Goal: Communication & Community: Share content

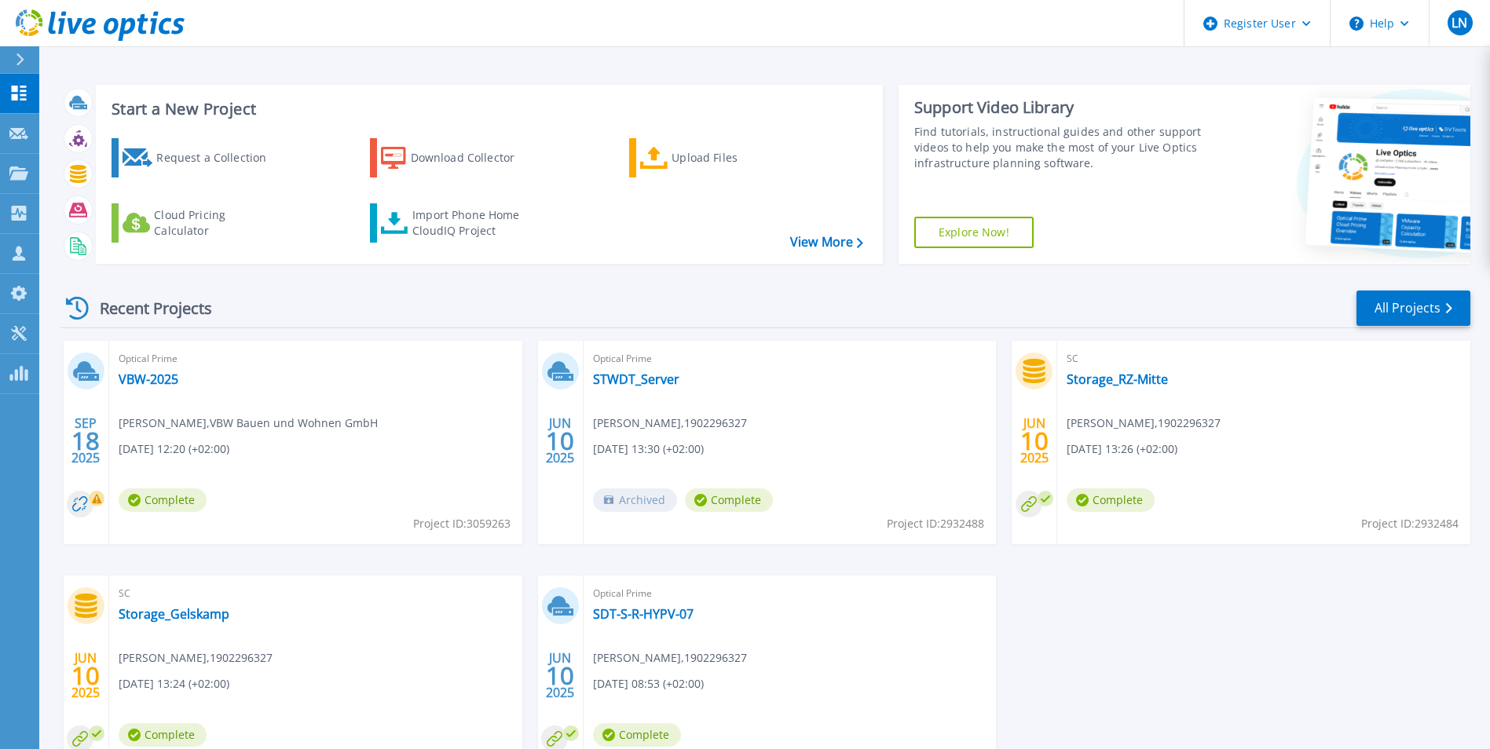
scroll to position [121, 0]
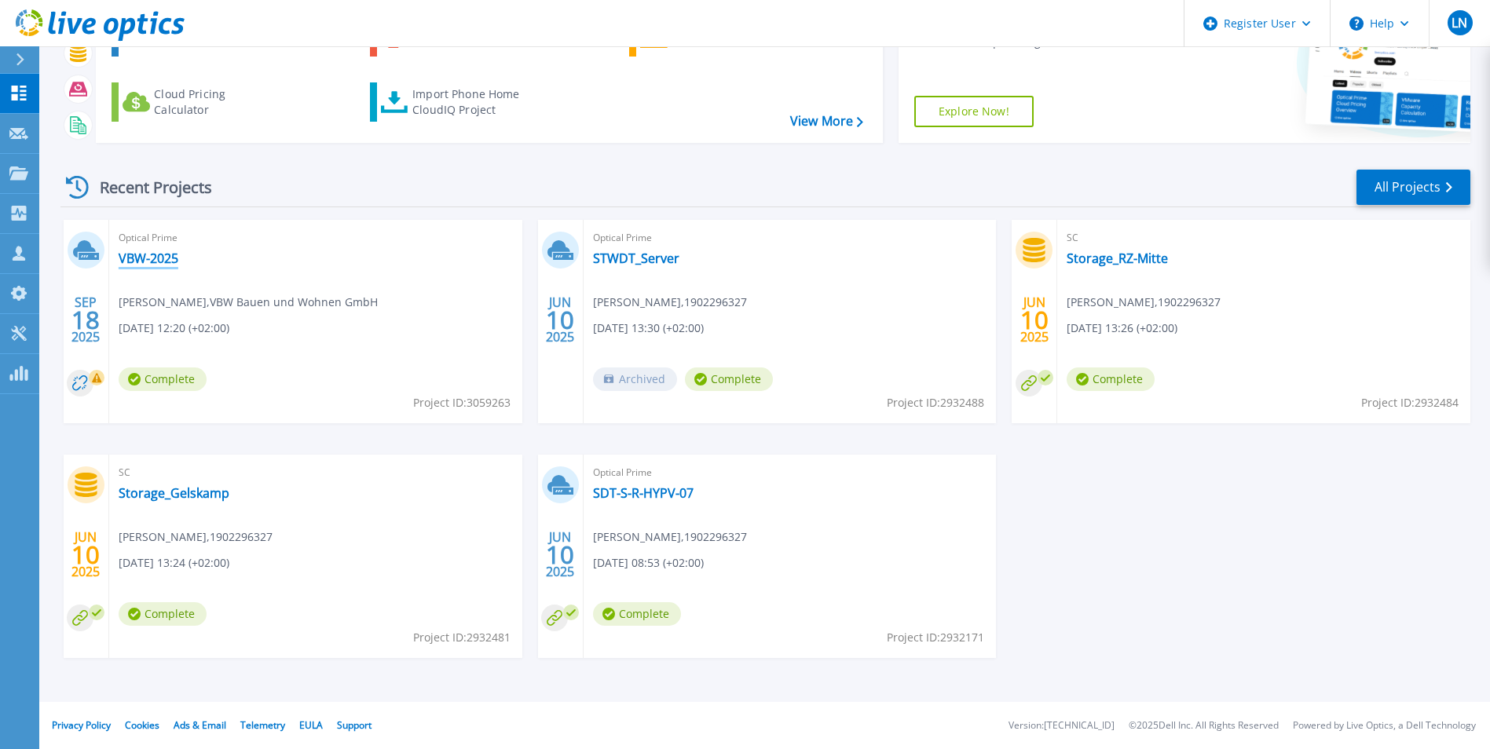
click at [145, 254] on link "VBW-2025" at bounding box center [149, 259] width 60 height 16
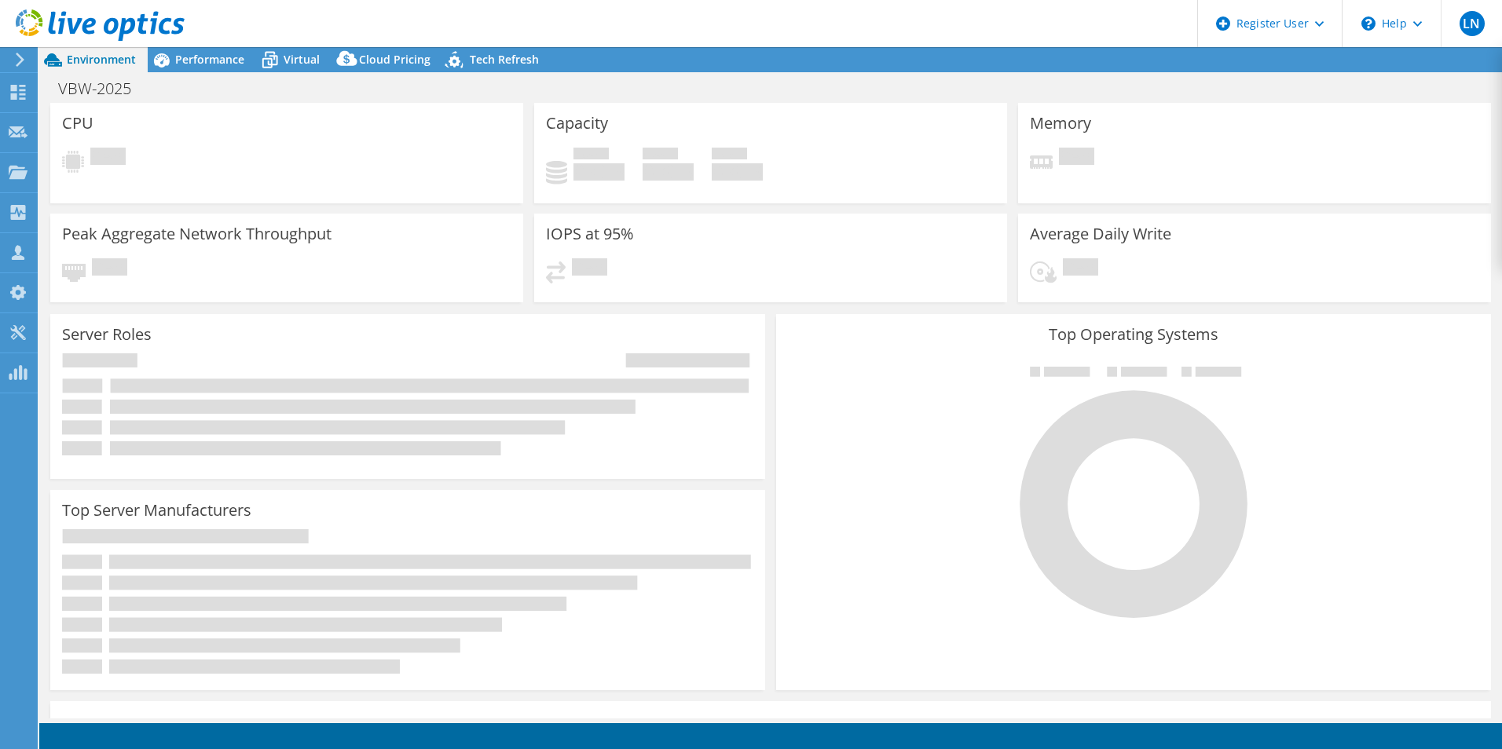
select select "USD"
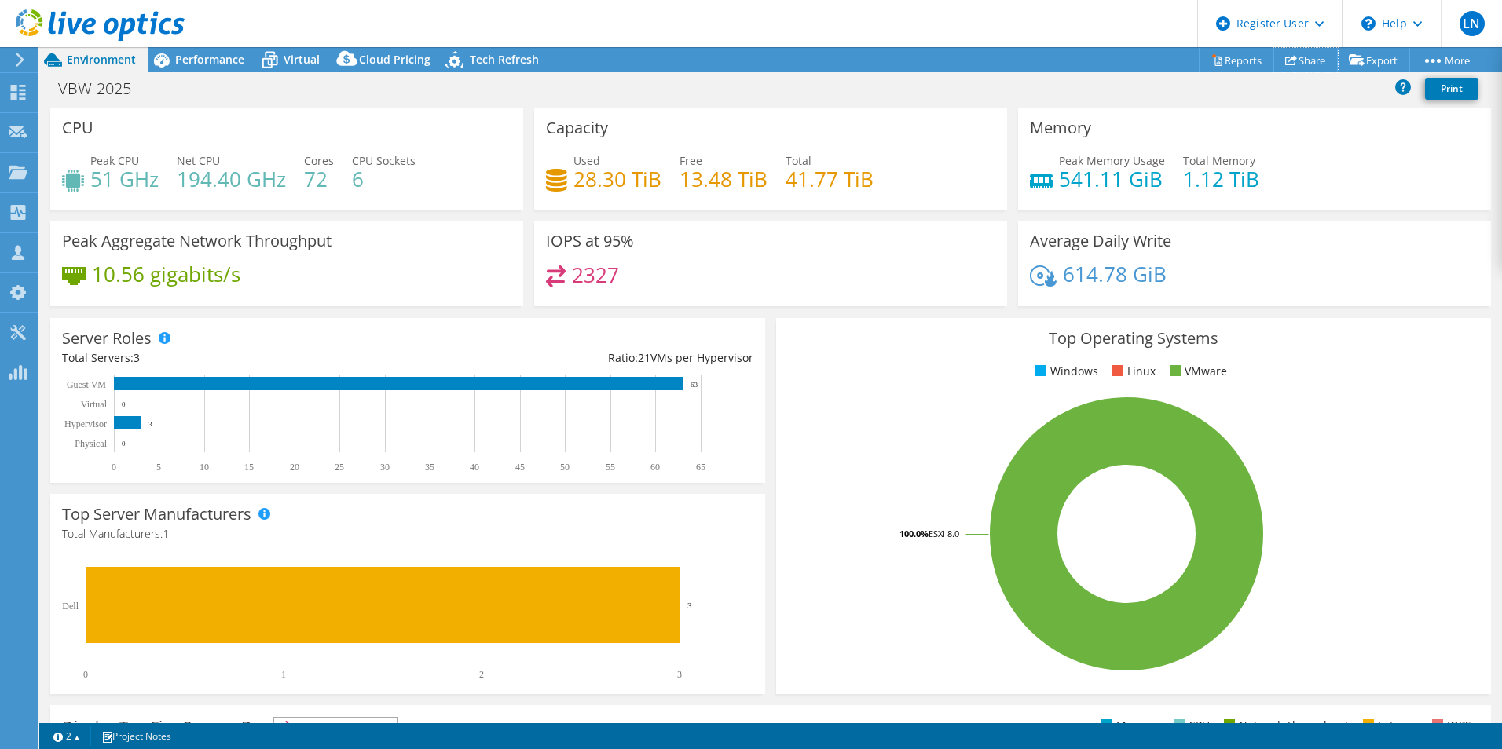
click at [1292, 53] on link "Share" at bounding box center [1305, 60] width 64 height 24
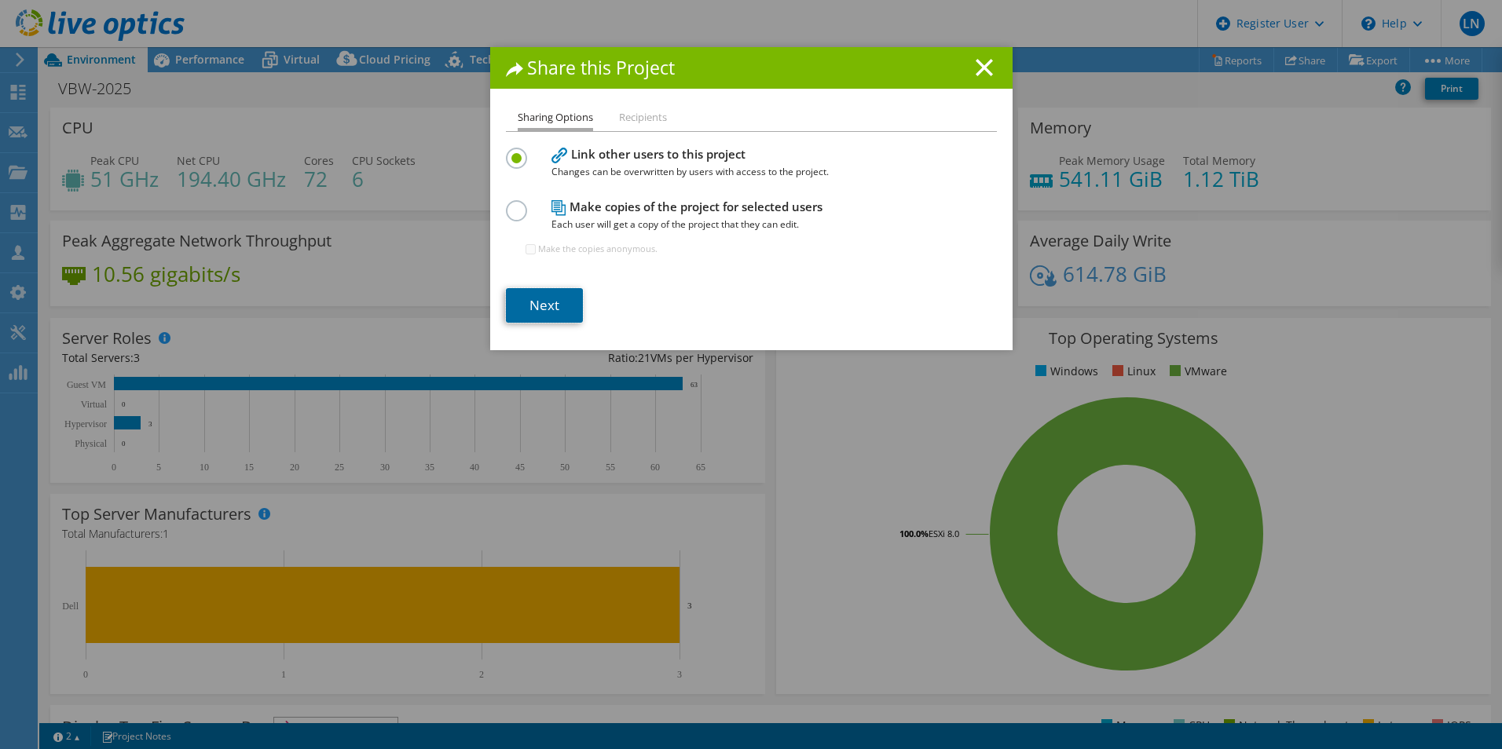
click at [555, 300] on link "Next" at bounding box center [544, 305] width 77 height 35
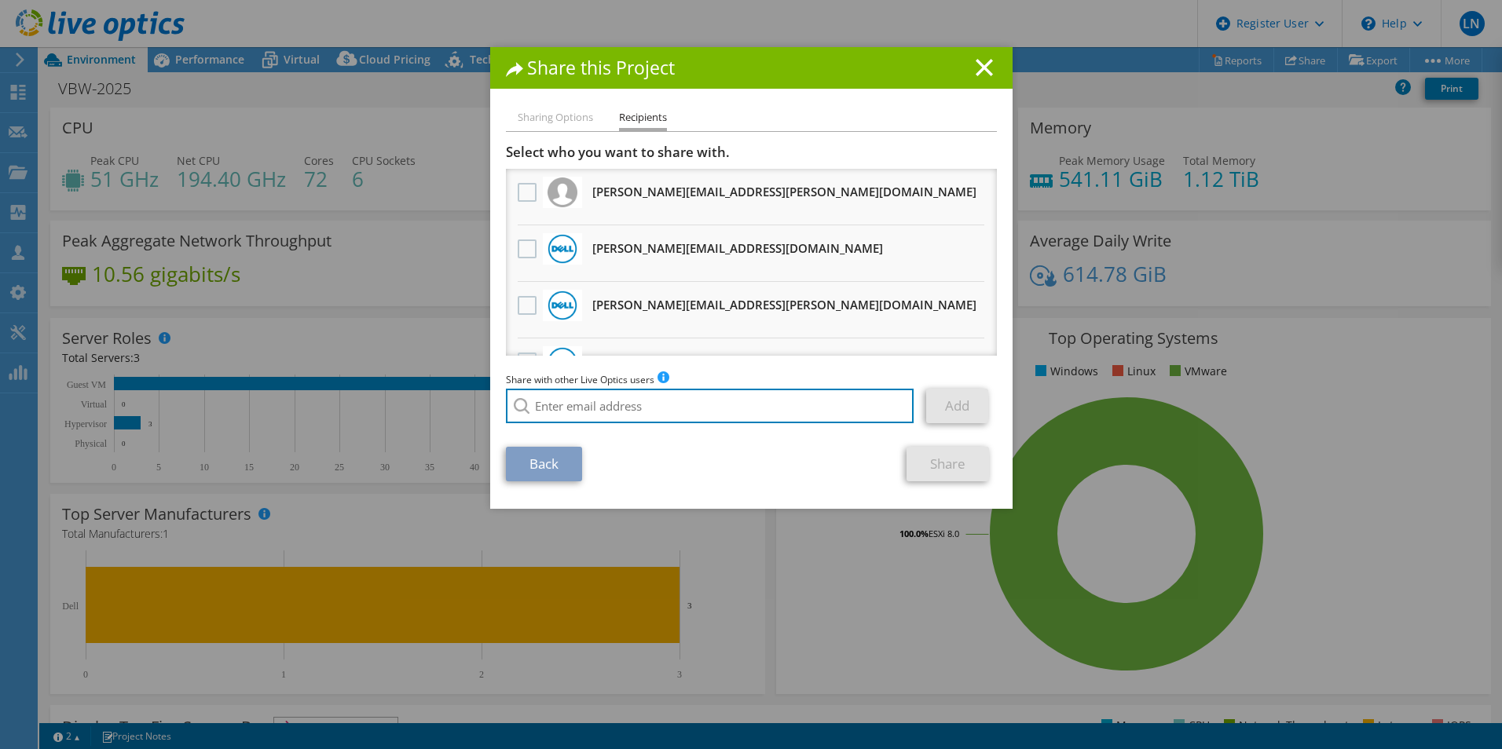
click at [682, 398] on input "search" at bounding box center [710, 406] width 408 height 35
paste input "[PERSON_NAME][EMAIL_ADDRESS][PERSON_NAME][DOMAIN_NAME]"
type input "[PERSON_NAME][EMAIL_ADDRESS][PERSON_NAME][DOMAIN_NAME]"
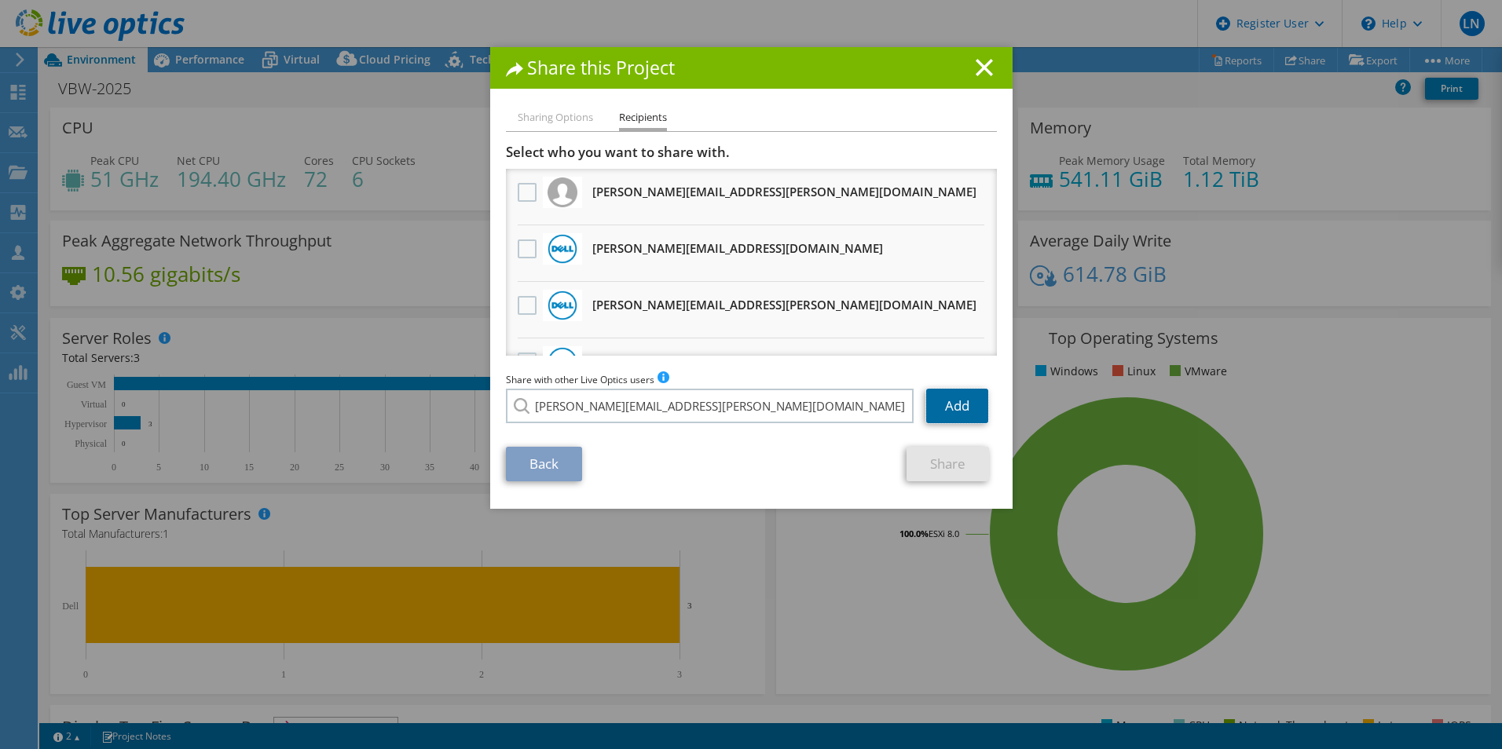
click at [969, 409] on link "Add" at bounding box center [957, 406] width 62 height 35
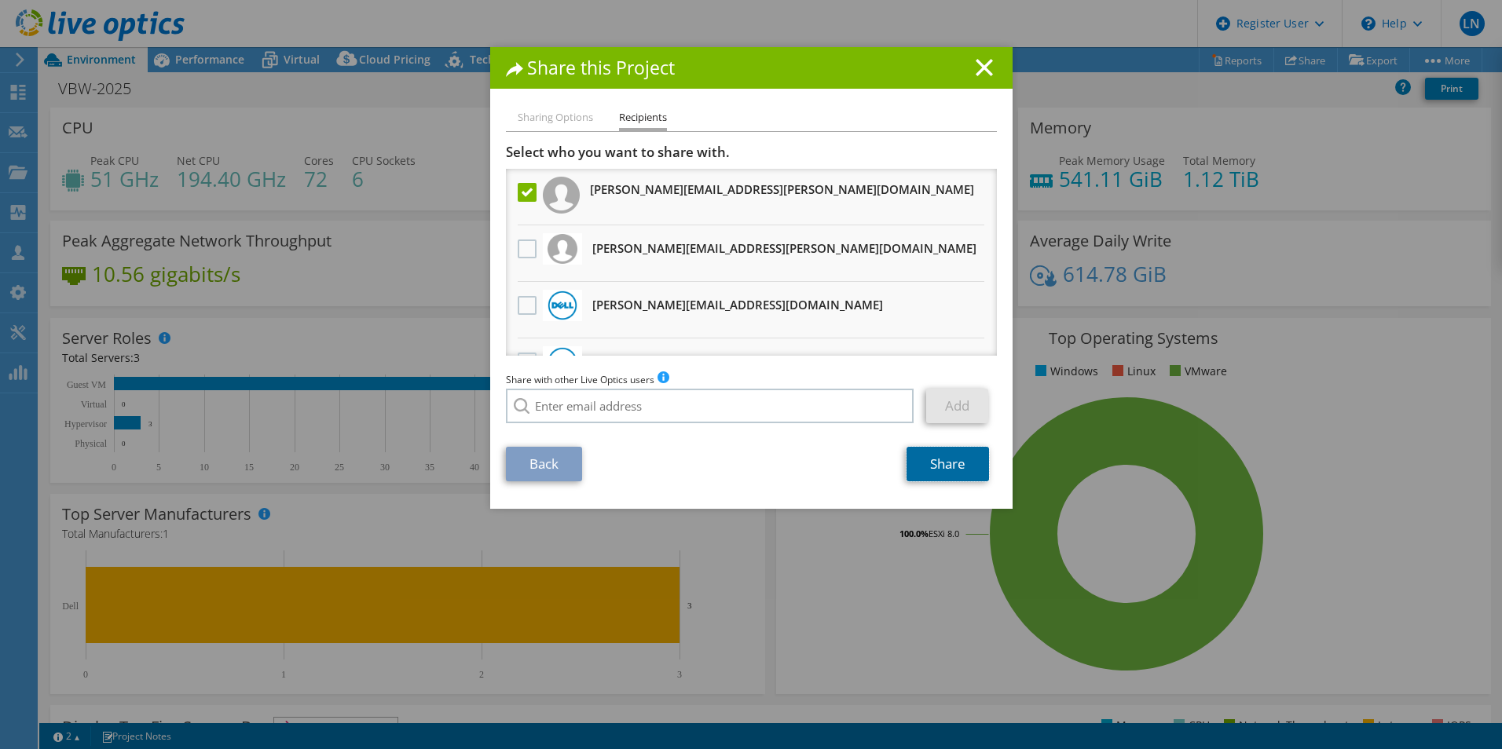
click at [933, 467] on link "Share" at bounding box center [947, 464] width 82 height 35
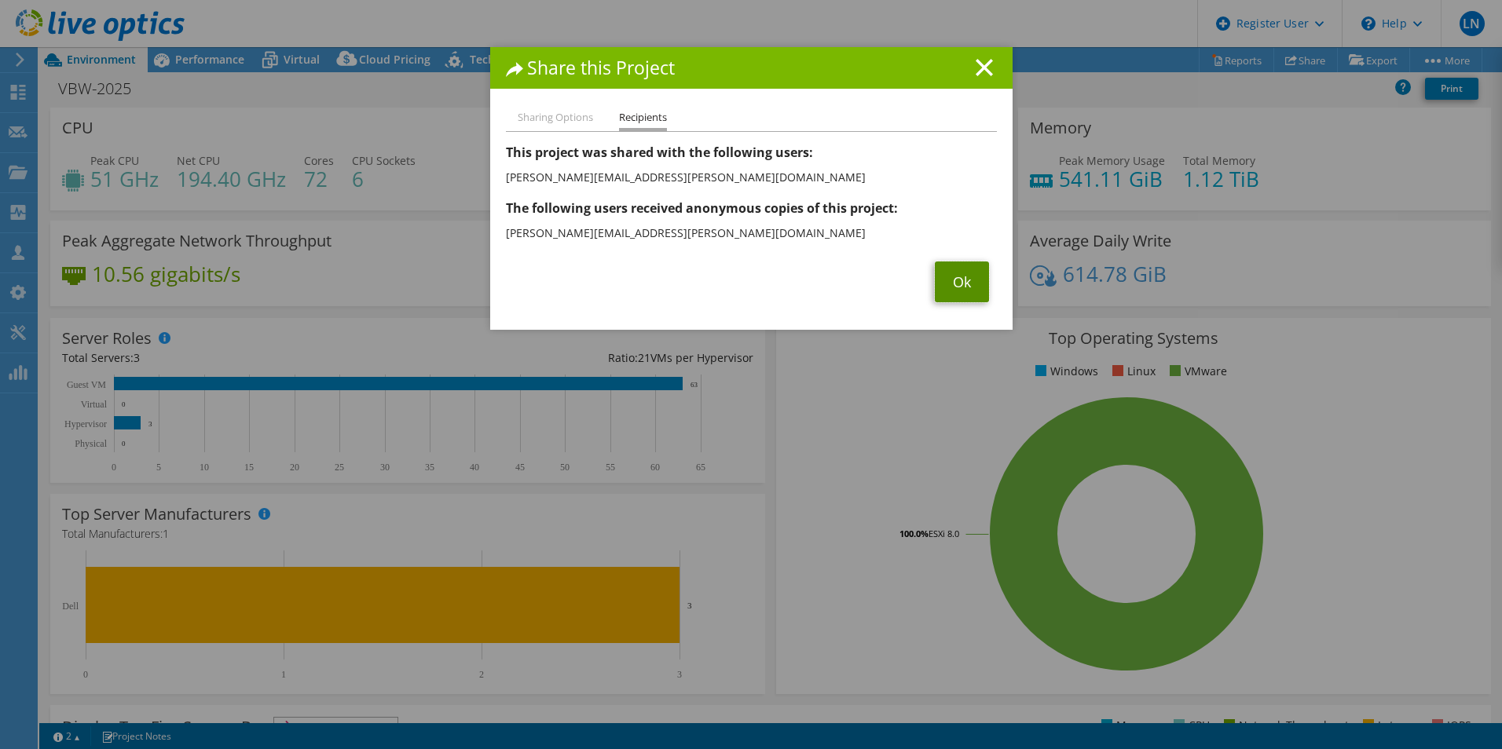
click at [965, 278] on link "Ok" at bounding box center [962, 282] width 54 height 41
